Goal: Find specific page/section: Find specific page/section

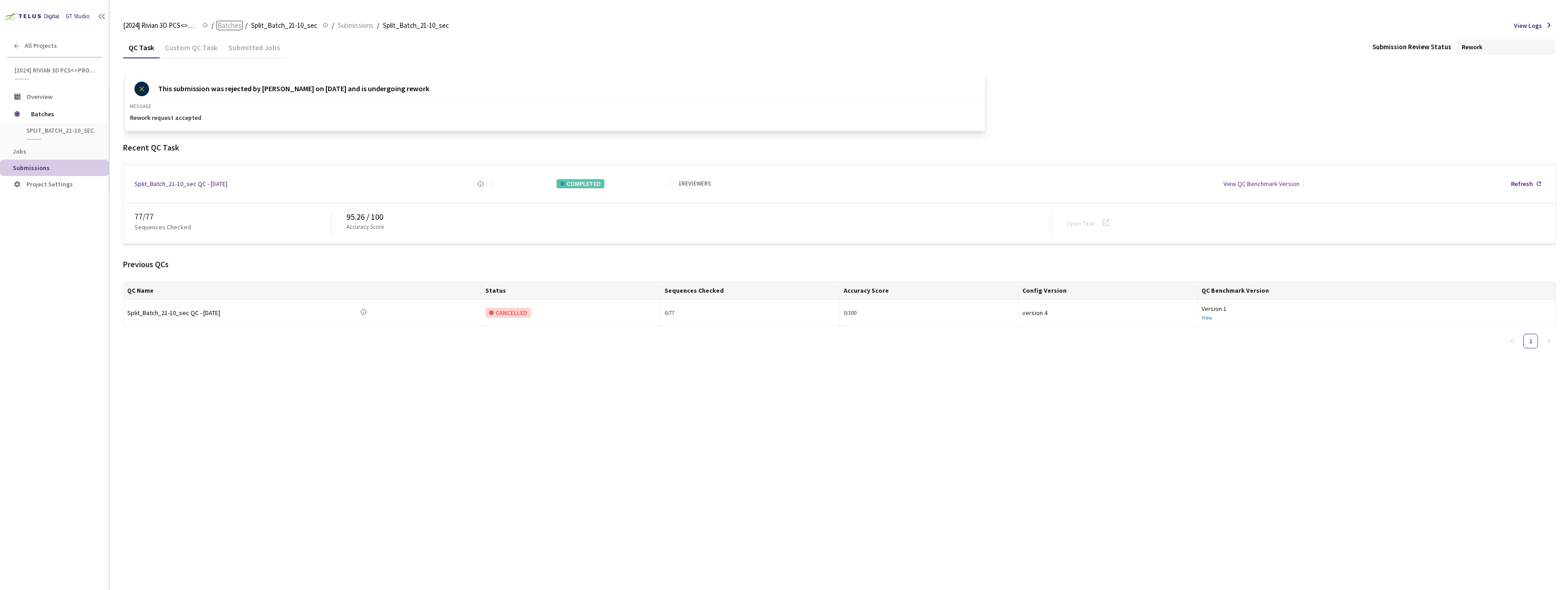
click at [227, 26] on span "Batches" at bounding box center [230, 26] width 24 height 11
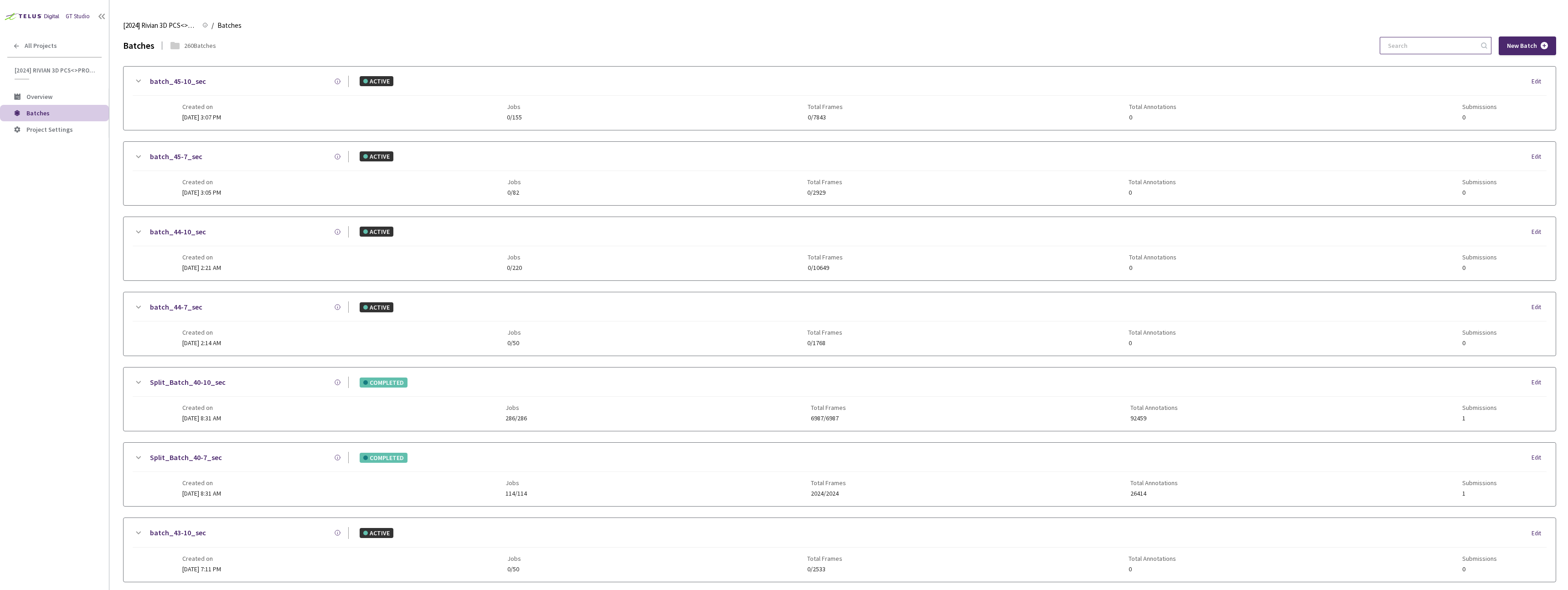
click at [1441, 44] on input at bounding box center [1431, 46] width 97 height 16
paste input "19-10"
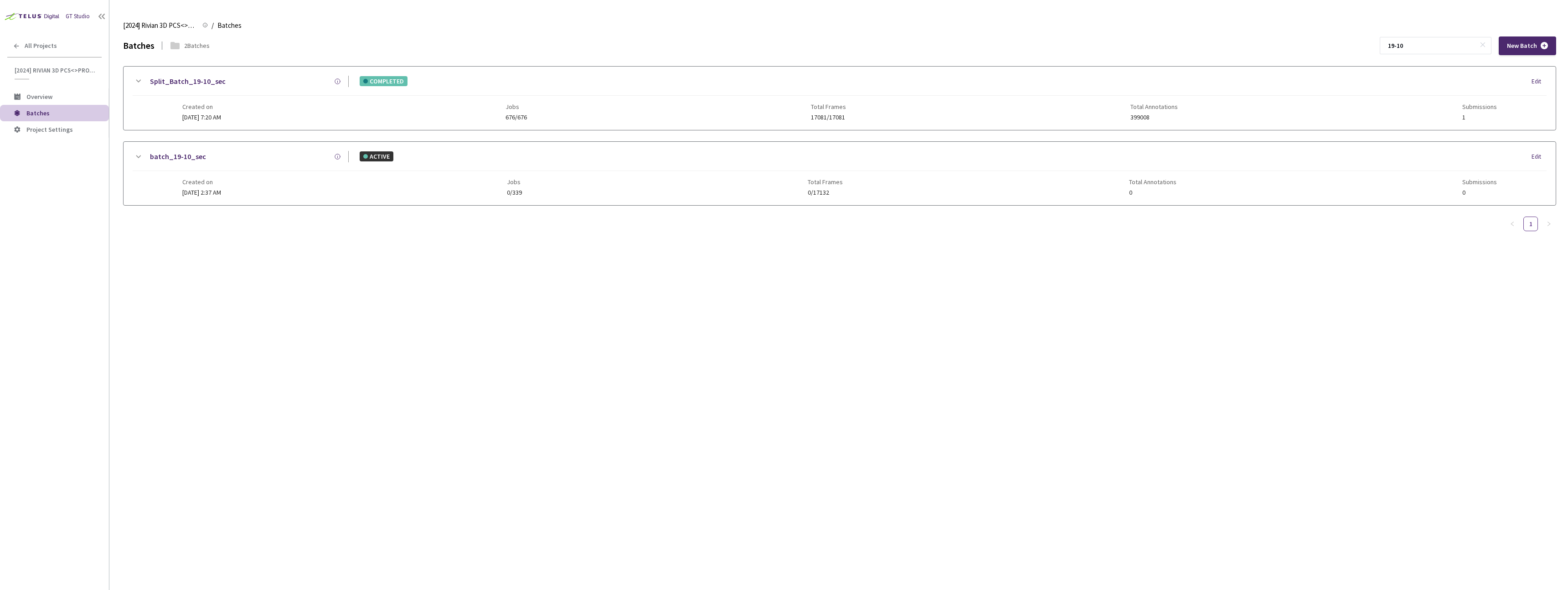
type input "19-10"
click at [473, 99] on div "Created on [DATE] 7:20 AM Jobs 676/676 Total Frames 17081/17081 Total Annotatio…" at bounding box center [840, 108] width 1315 height 25
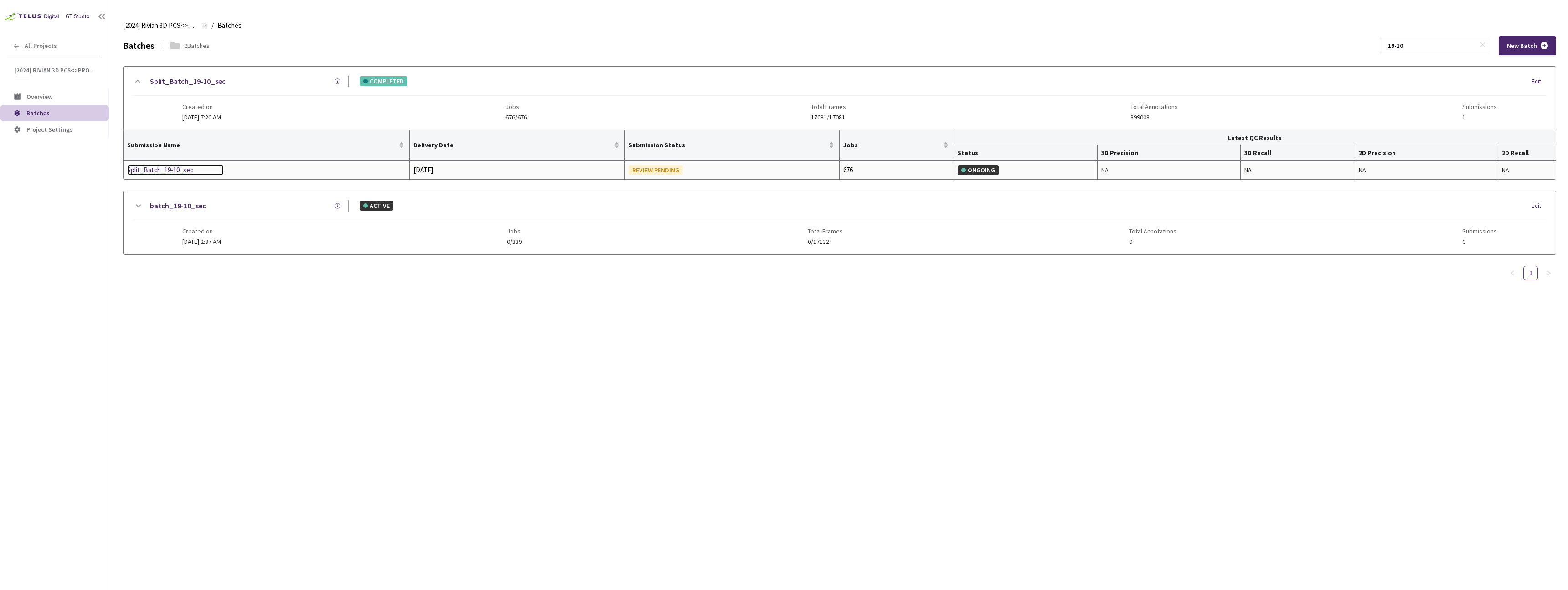
click at [170, 169] on div "Split_Batch_19-10_sec" at bounding box center [175, 170] width 97 height 11
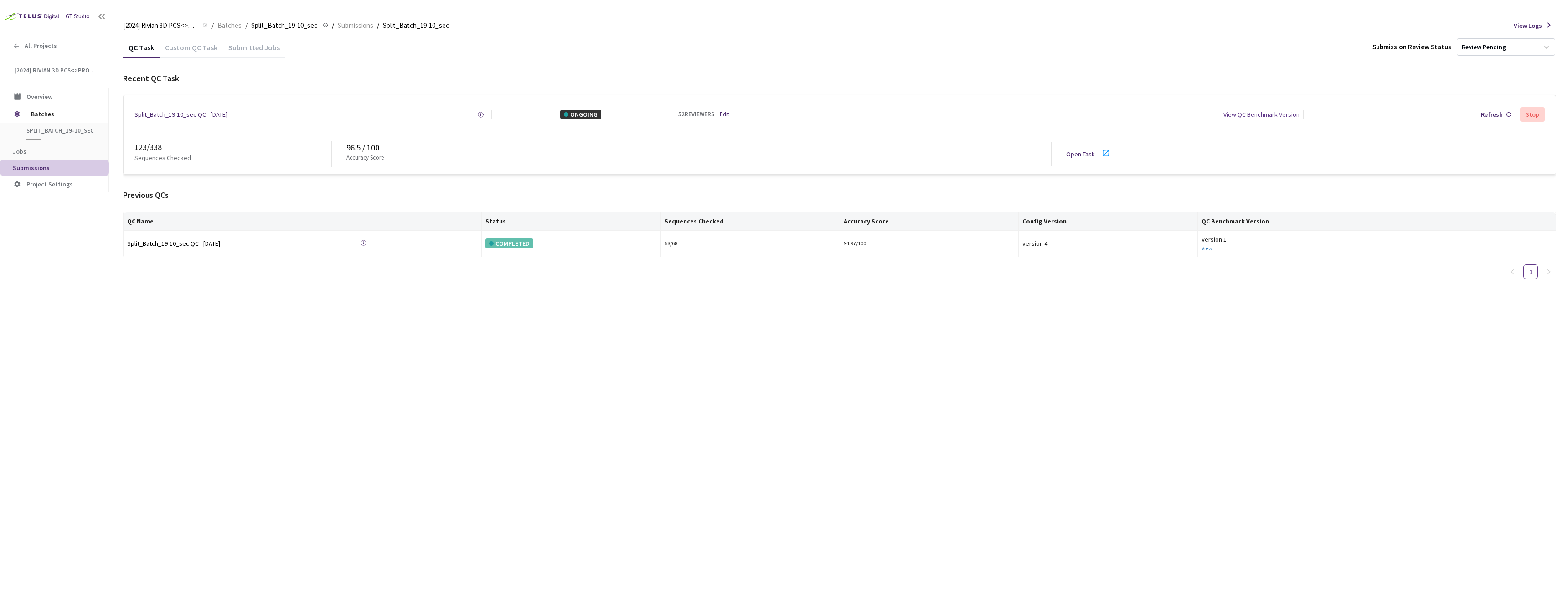
click at [1084, 152] on link "Open Task" at bounding box center [1081, 154] width 29 height 8
